Goal: Information Seeking & Learning: Learn about a topic

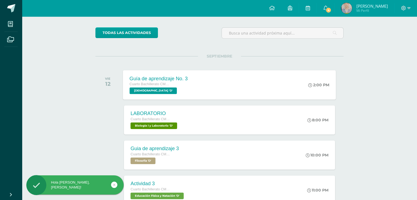
scroll to position [55, 0]
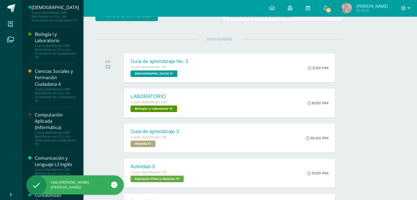
click at [5, 27] on span at bounding box center [10, 24] width 12 height 12
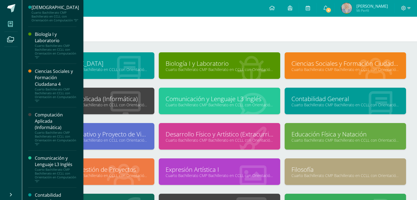
click at [12, 24] on icon at bounding box center [10, 23] width 5 height 5
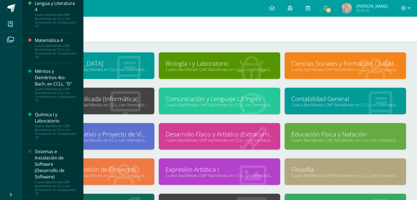
scroll to position [535, 0]
click at [56, 160] on div "Sistemas e Instalación de Software (Desarrollo de Software)" at bounding box center [56, 164] width 42 height 32
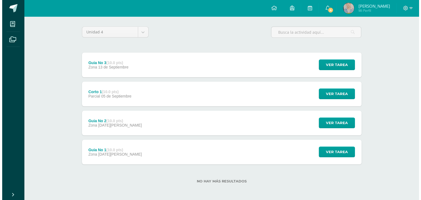
scroll to position [39, 0]
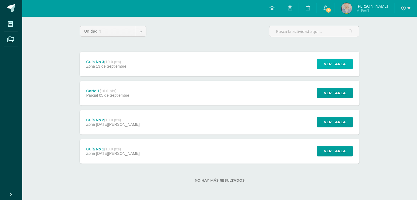
click at [333, 64] on span "Ver tarea" at bounding box center [335, 64] width 22 height 10
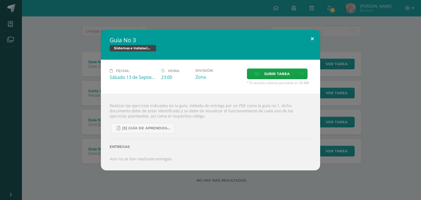
click at [313, 37] on button at bounding box center [313, 39] width 16 height 19
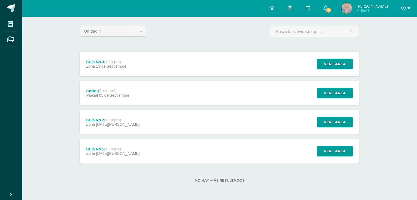
click at [98, 92] on div "Corto 1 (10.0 pts)" at bounding box center [107, 91] width 43 height 4
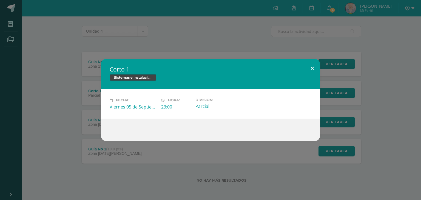
click at [314, 69] on button at bounding box center [313, 68] width 16 height 19
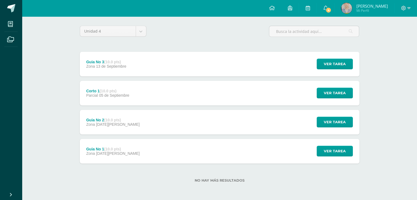
click at [127, 136] on div "Guia No 3 (10.0 pts) Zona 13 de Septiembre Ver tarea Guia No 3 Sistemas e Insta…" at bounding box center [220, 108] width 280 height 112
click at [126, 124] on div "Guia No 2 (10.0 pts) Zona 30 de Agosto" at bounding box center [113, 122] width 67 height 25
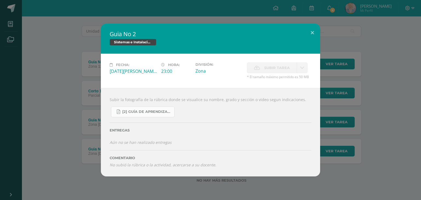
click at [151, 110] on span "[2] Guía de Aprendizaje - Sistemas e Instalación de Software.pdf" at bounding box center [146, 112] width 49 height 4
click at [309, 29] on button at bounding box center [313, 33] width 16 height 19
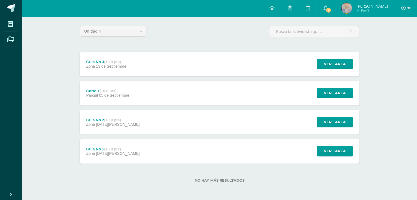
click at [94, 147] on div "Guia No 1 (10.0 pts)" at bounding box center [112, 149] width 53 height 4
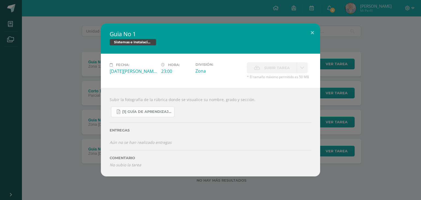
click at [149, 109] on link "[1] Guía de Aprendizaje - Sistemas e Instalación de Software.pdf" at bounding box center [143, 112] width 64 height 11
click at [312, 34] on button at bounding box center [313, 33] width 16 height 19
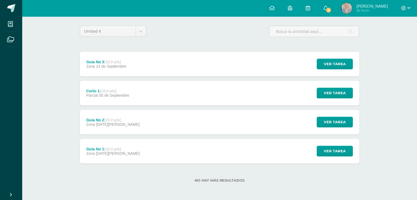
click at [111, 120] on strong "(10.0 pts)" at bounding box center [112, 120] width 17 height 4
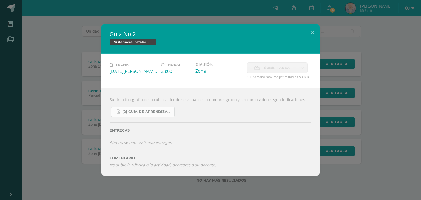
click at [149, 113] on span "[2] Guía de Aprendizaje - Sistemas e Instalación de Software.pdf" at bounding box center [146, 112] width 49 height 4
click at [314, 31] on button at bounding box center [313, 33] width 16 height 19
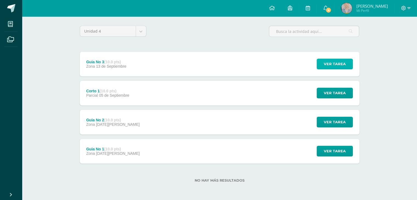
click at [324, 65] on button "Ver tarea" at bounding box center [335, 64] width 36 height 11
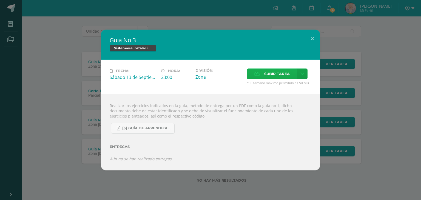
click at [273, 74] on span "Subir tarea" at bounding box center [277, 74] width 26 height 10
click at [0, 0] on input "Subir tarea" at bounding box center [0, 0] width 0 height 0
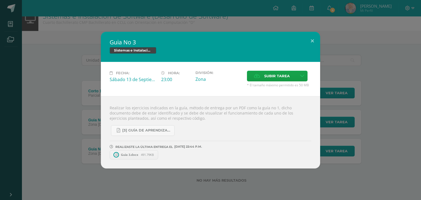
scroll to position [10, 0]
click at [141, 153] on span "491.79KB" at bounding box center [147, 155] width 13 height 4
